Goal: Use online tool/utility: Use online tool/utility

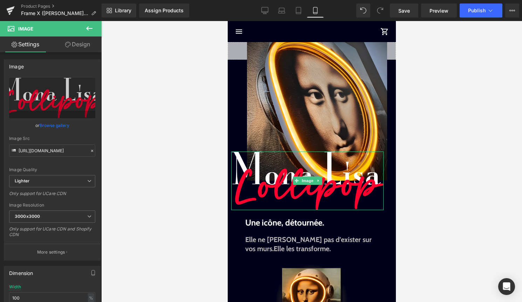
scroll to position [35, 0]
click at [305, 178] on span "Image" at bounding box center [307, 181] width 15 height 8
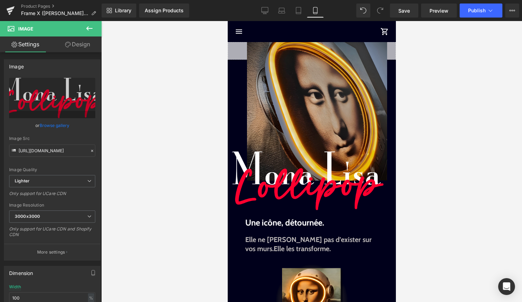
click at [275, 50] on img at bounding box center [317, 110] width 140 height 140
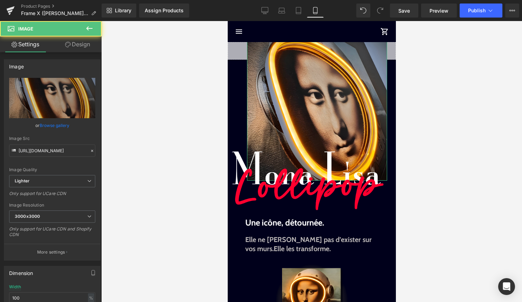
click at [78, 41] on link "Design" at bounding box center [77, 44] width 51 height 16
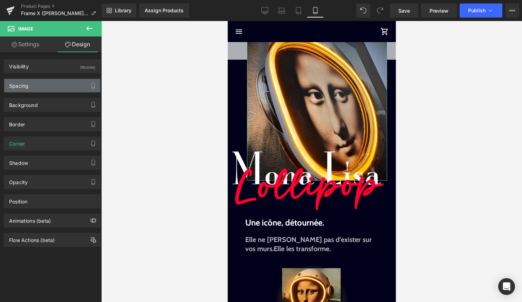
click at [50, 89] on div "Spacing" at bounding box center [52, 85] width 96 height 13
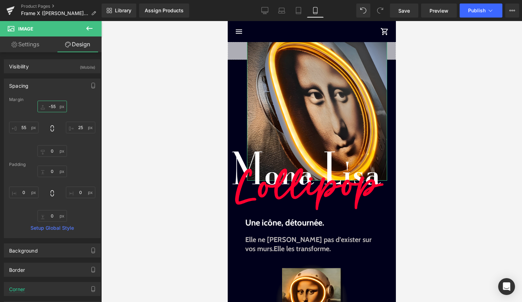
click at [53, 107] on input "-55" at bounding box center [51, 107] width 29 height 12
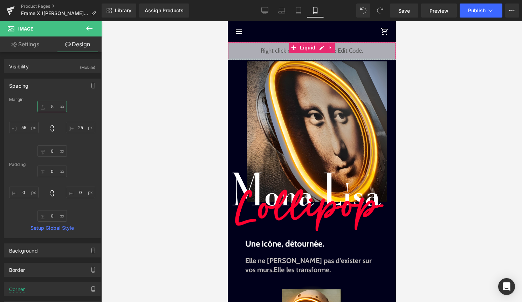
click at [321, 46] on div "Liquid" at bounding box center [311, 51] width 168 height 18
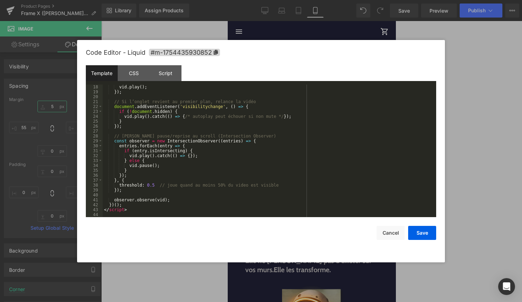
scroll to position [108, 0]
click at [393, 235] on button "Cancel" at bounding box center [391, 233] width 28 height 14
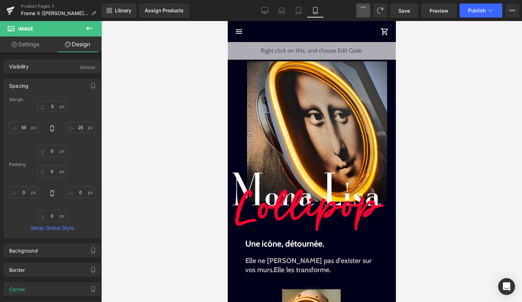
type input "-55"
type input "25"
type input "0"
type input "55"
type input "0"
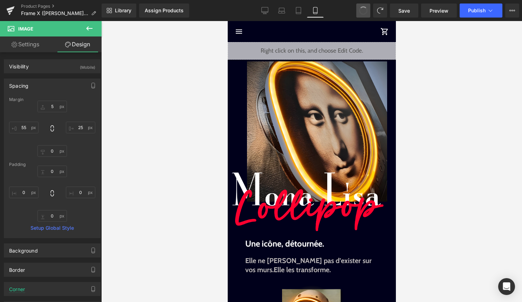
type input "0"
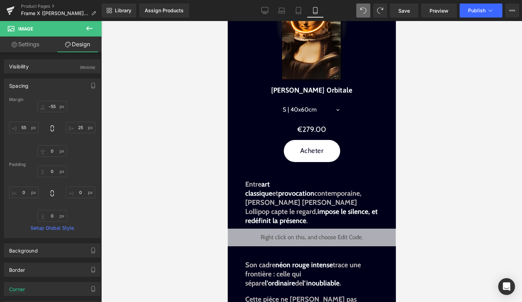
scroll to position [347, 0]
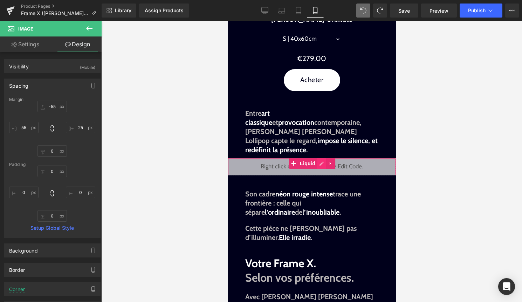
click at [321, 158] on div "Liquid" at bounding box center [311, 167] width 168 height 18
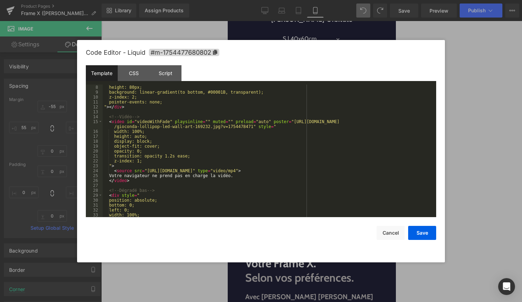
scroll to position [39, 0]
click at [234, 179] on div "width: 100%; height: 80px; background: linear-gradient(to bottom, #00001B, tran…" at bounding box center [268, 151] width 331 height 142
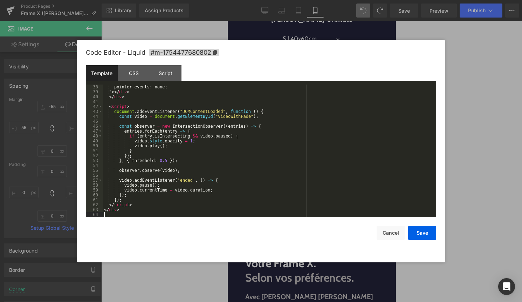
scroll to position [191, 0]
click at [416, 230] on button "Save" at bounding box center [422, 233] width 28 height 14
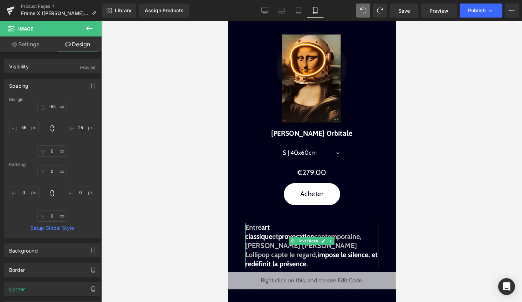
scroll to position [0, 0]
